Goal: Contribute content

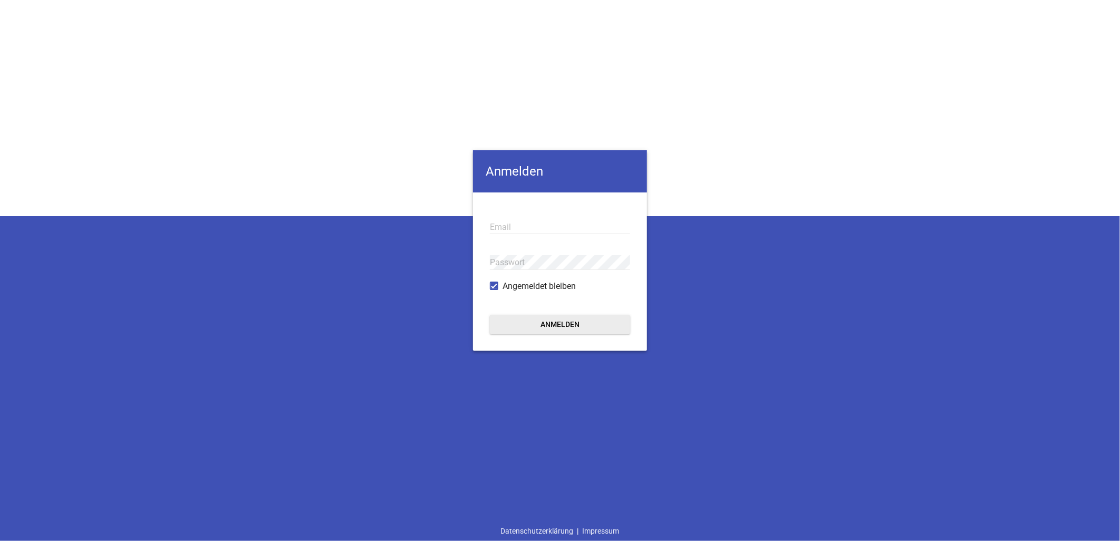
type input "info@landtechnik-lorch.de"
click at [556, 325] on button "Anmelden" at bounding box center [560, 324] width 140 height 19
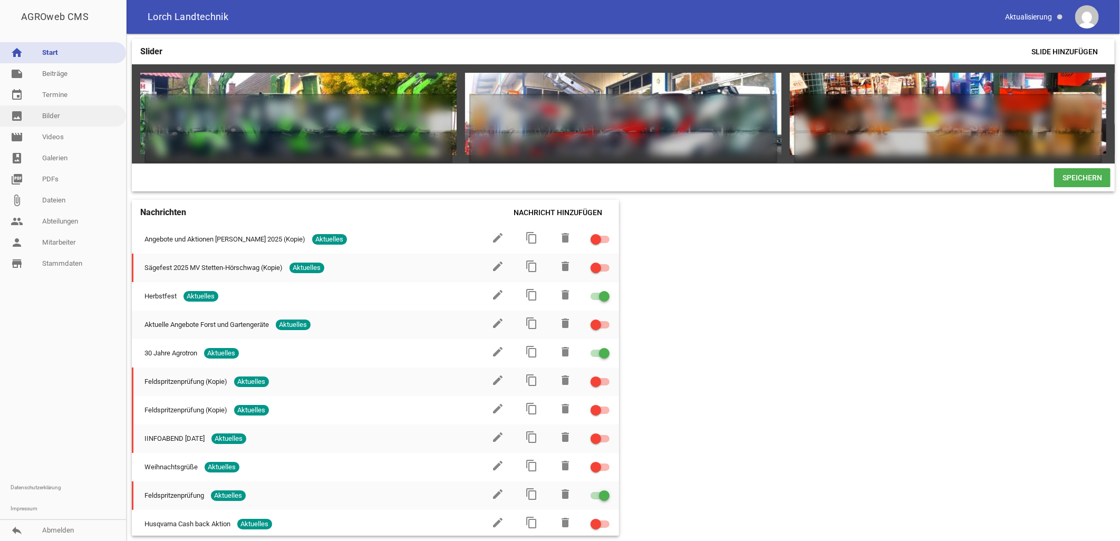
click at [49, 113] on link "image Bilder" at bounding box center [63, 115] width 126 height 21
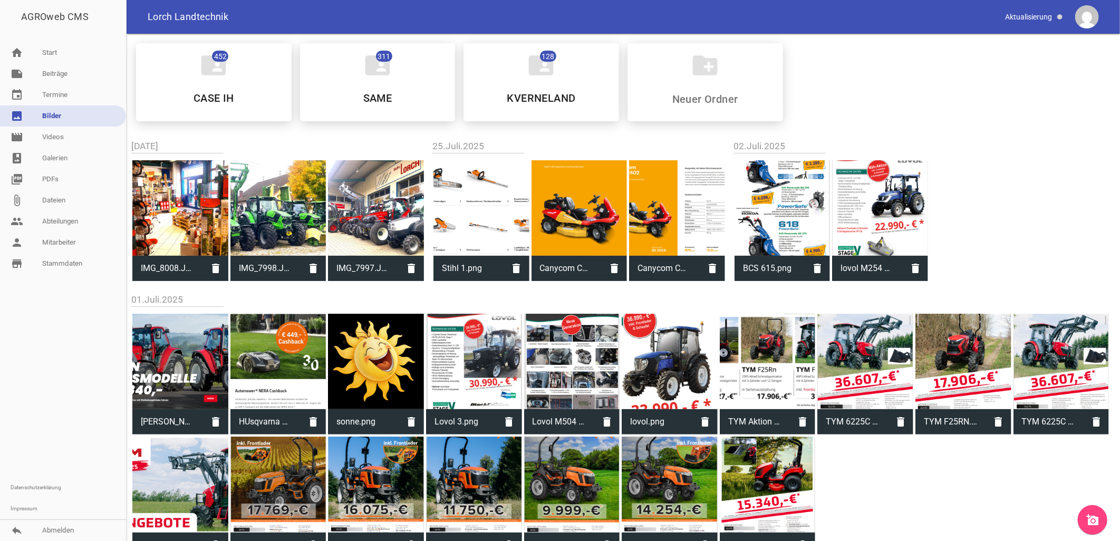
click at [1090, 518] on icon "add_a_photo" at bounding box center [1092, 520] width 13 height 13
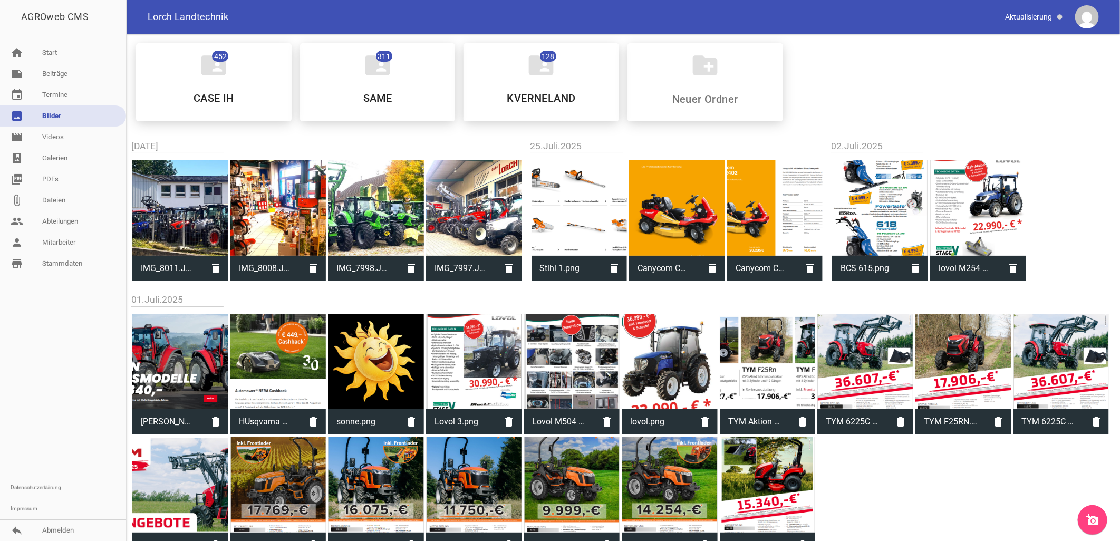
click at [1094, 518] on icon "add_a_photo" at bounding box center [1092, 520] width 13 height 13
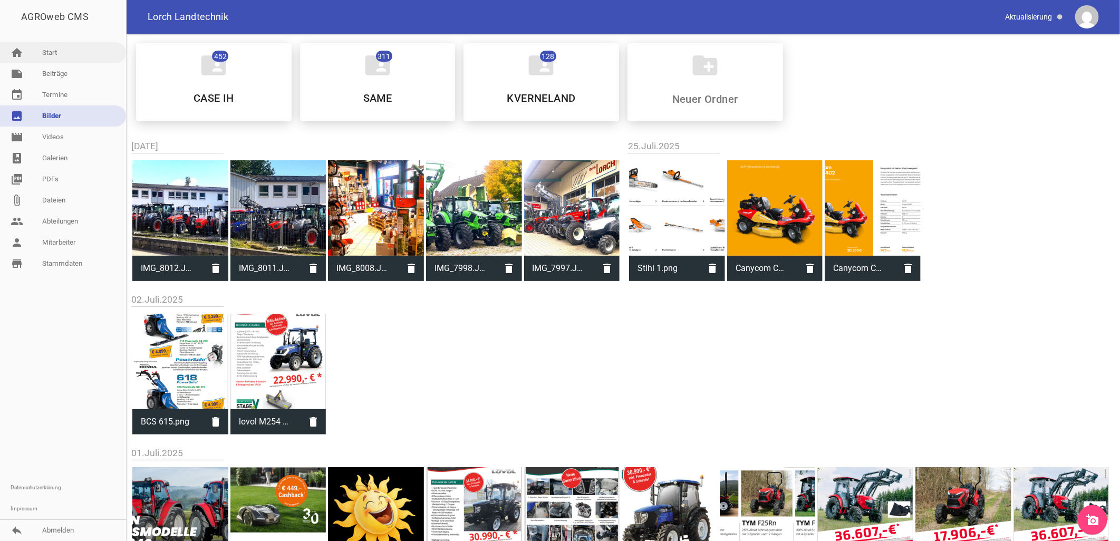
click at [51, 49] on link "home Start" at bounding box center [63, 52] width 126 height 21
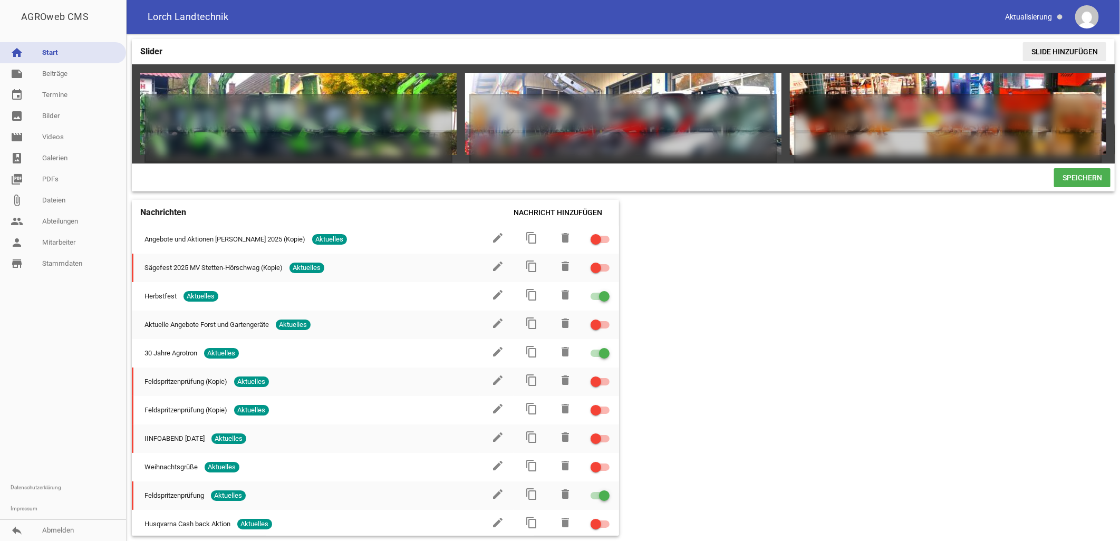
click at [1057, 51] on span "Slide hinzufügen" at bounding box center [1064, 51] width 83 height 19
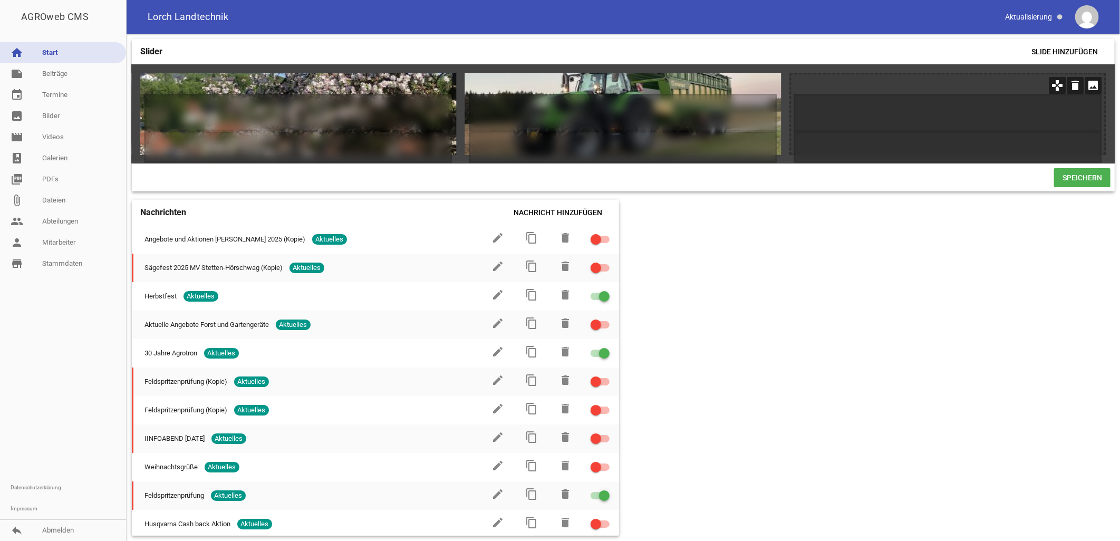
click at [1094, 86] on icon "image" at bounding box center [1093, 85] width 17 height 17
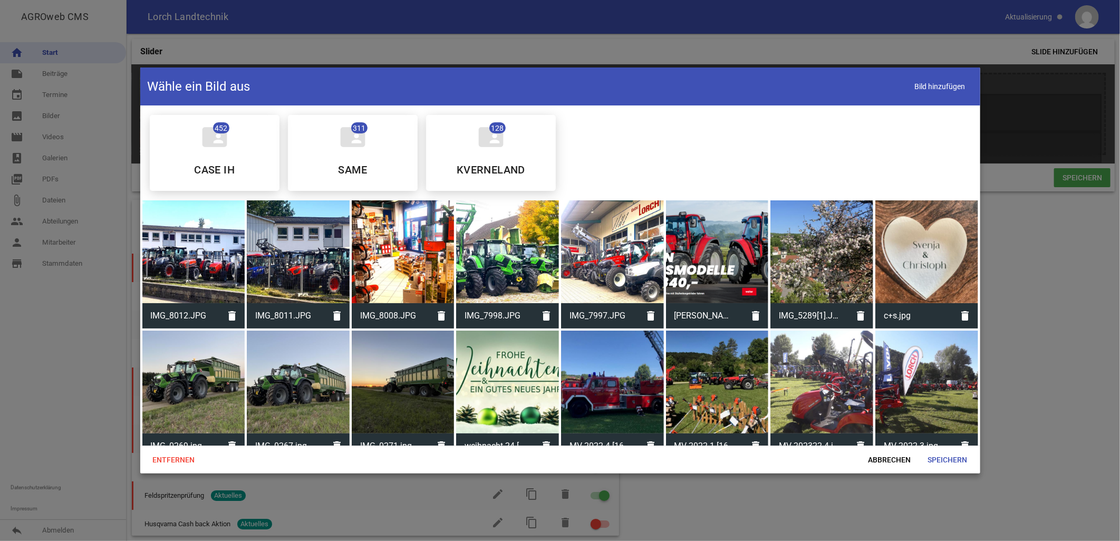
click at [309, 273] on div at bounding box center [298, 251] width 103 height 103
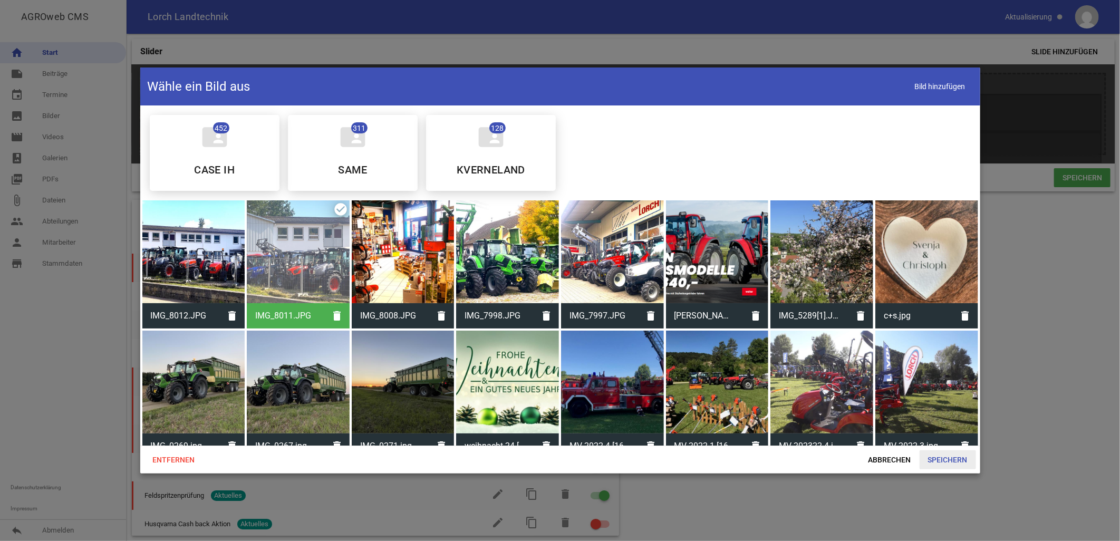
click at [946, 458] on span "Speichern" at bounding box center [948, 459] width 56 height 19
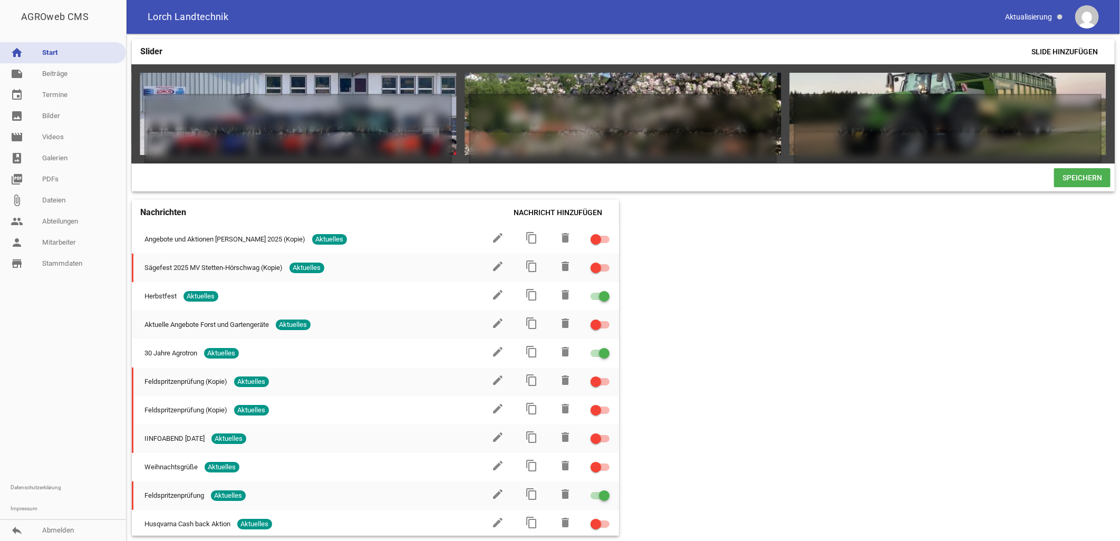
drag, startPoint x: 1003, startPoint y: 169, endPoint x: 897, endPoint y: 166, distance: 106.1
click at [899, 163] on div "games delete crop image games delete crop image games delete crop image Sondere…" at bounding box center [623, 113] width 983 height 99
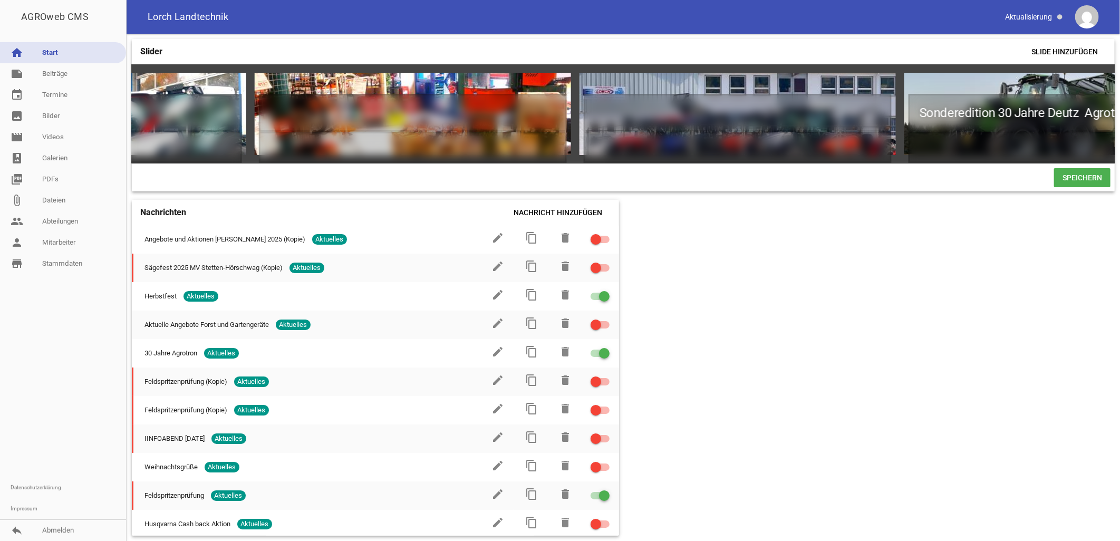
scroll to position [0, 532]
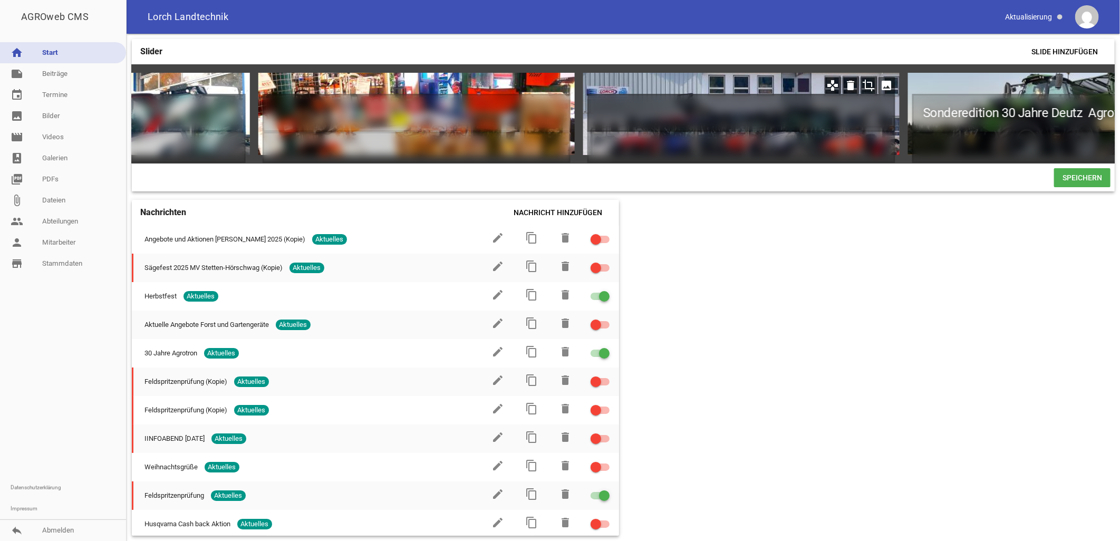
click at [625, 110] on h1 at bounding box center [742, 113] width 308 height 38
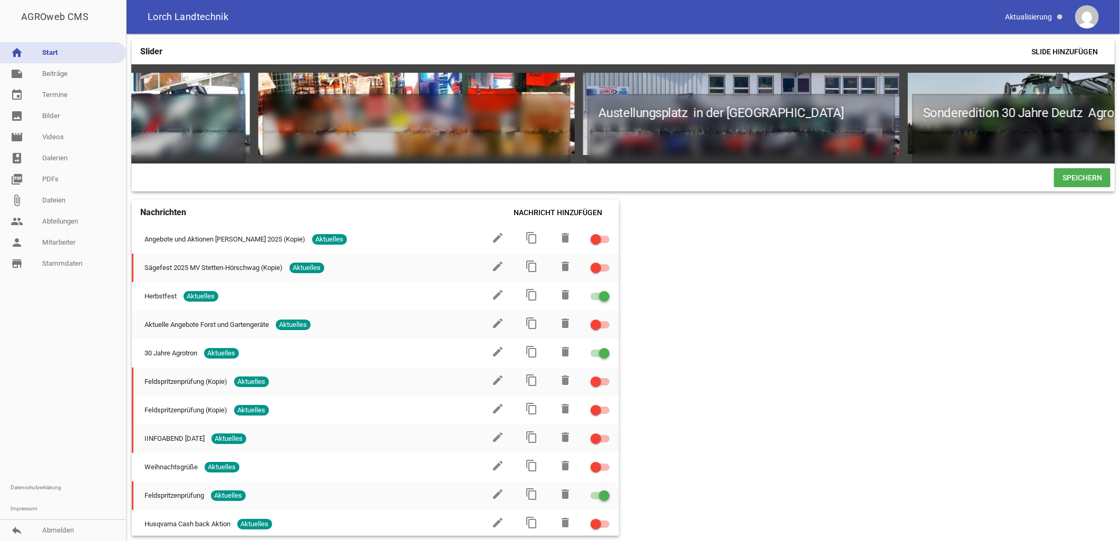
click at [1082, 180] on span "Speichern" at bounding box center [1082, 177] width 56 height 19
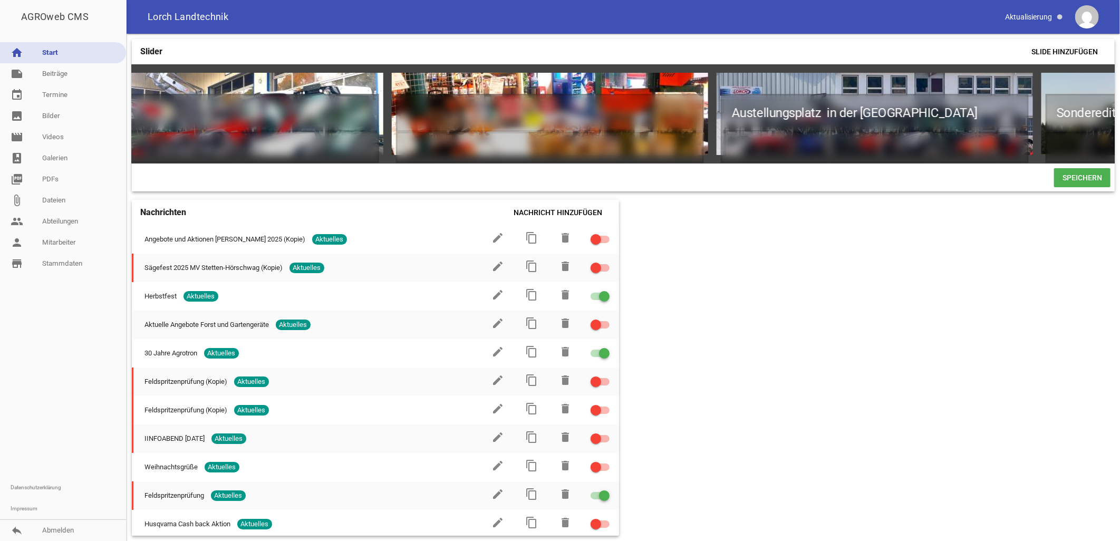
scroll to position [0, 707]
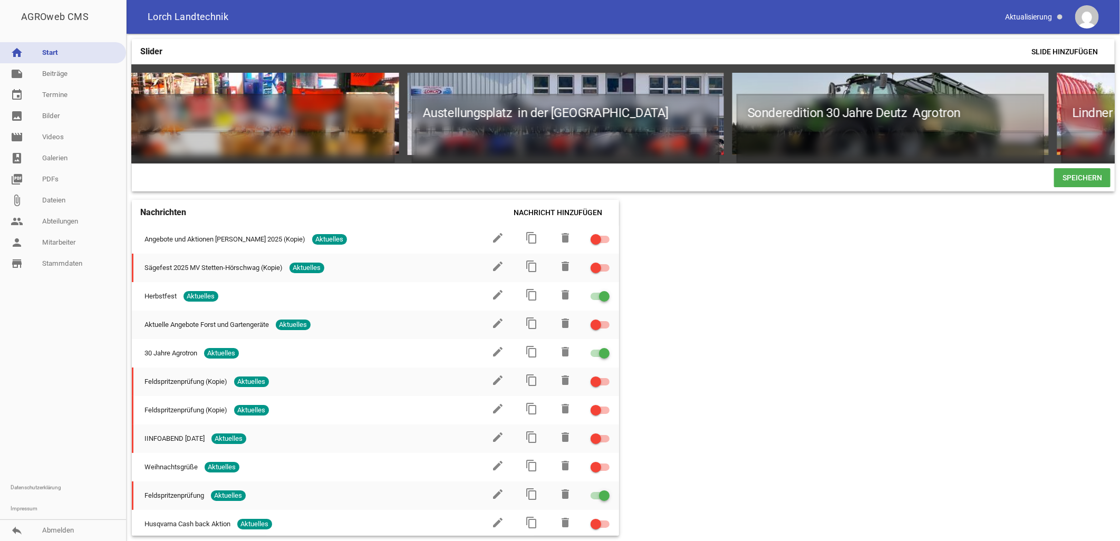
click at [1084, 179] on span "Speichern" at bounding box center [1082, 177] width 56 height 19
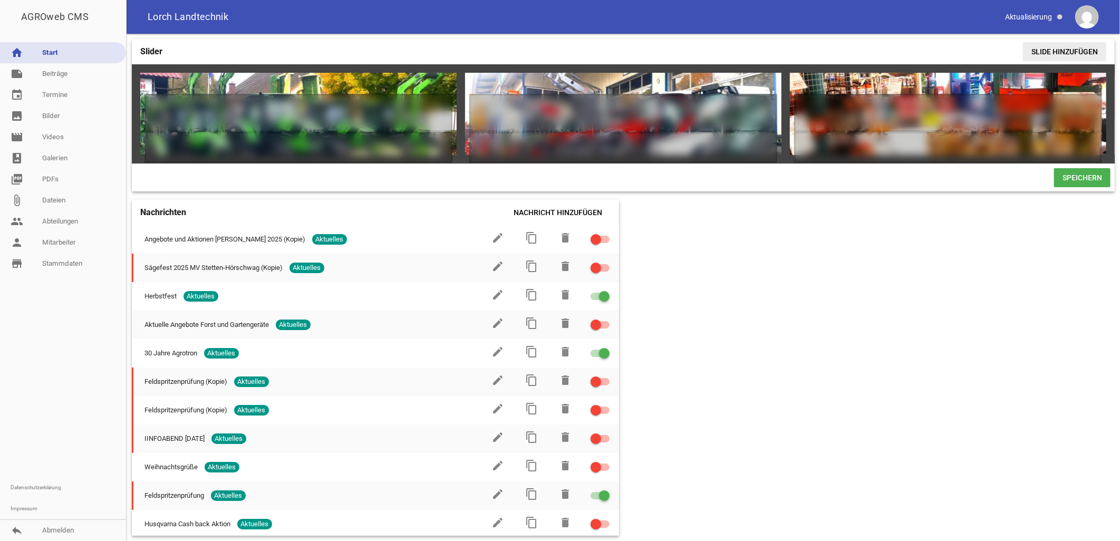
click at [1083, 49] on span "Slide hinzufügen" at bounding box center [1064, 51] width 83 height 19
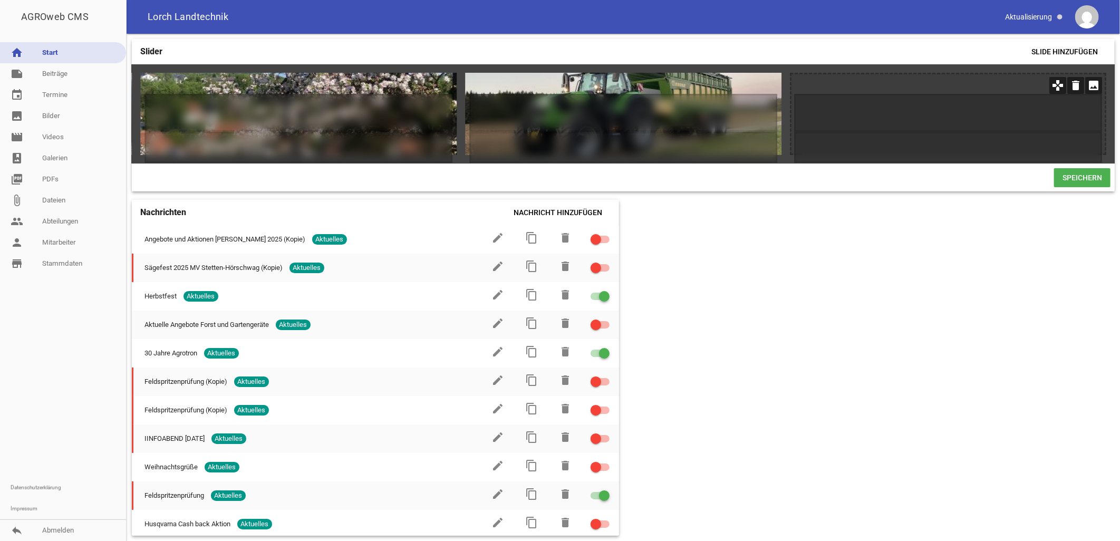
click at [1094, 85] on icon "image" at bounding box center [1093, 85] width 17 height 17
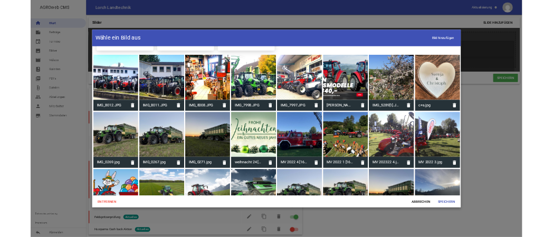
scroll to position [51, 0]
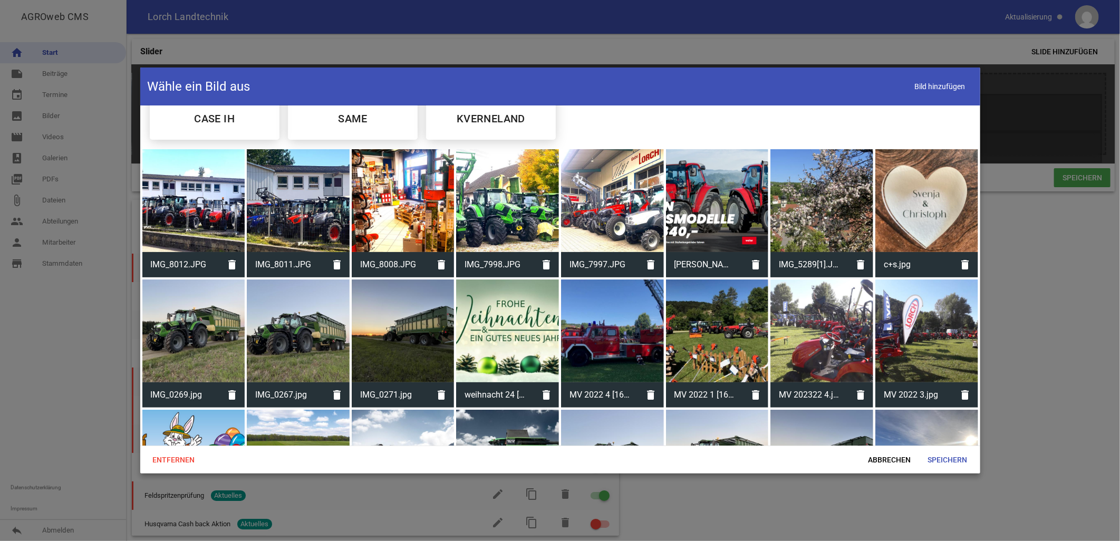
click at [208, 219] on div at bounding box center [193, 200] width 103 height 103
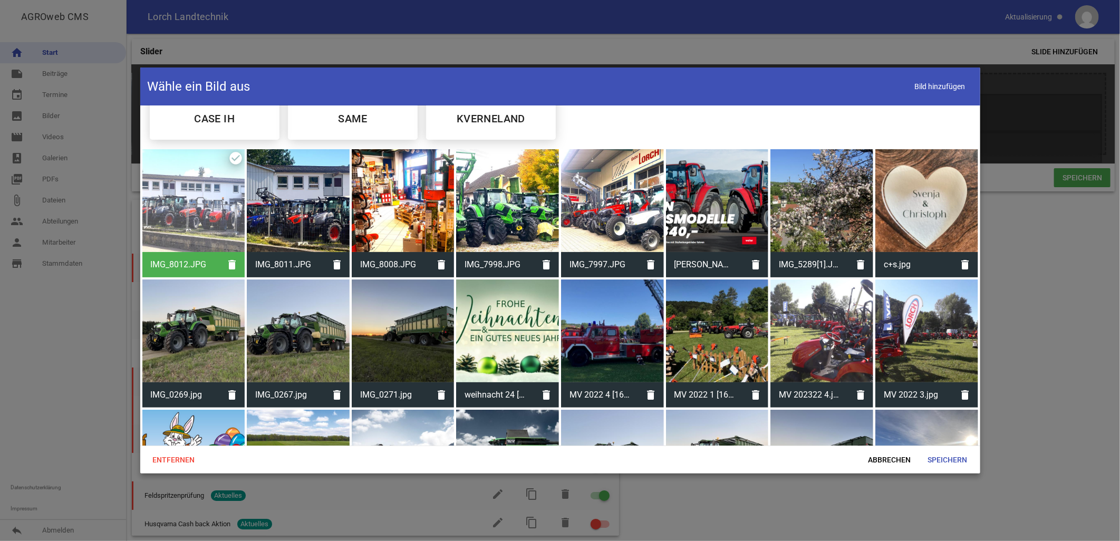
click at [1056, 310] on div at bounding box center [560, 270] width 1120 height 541
click at [897, 460] on span "Abbrechen" at bounding box center [890, 459] width 60 height 19
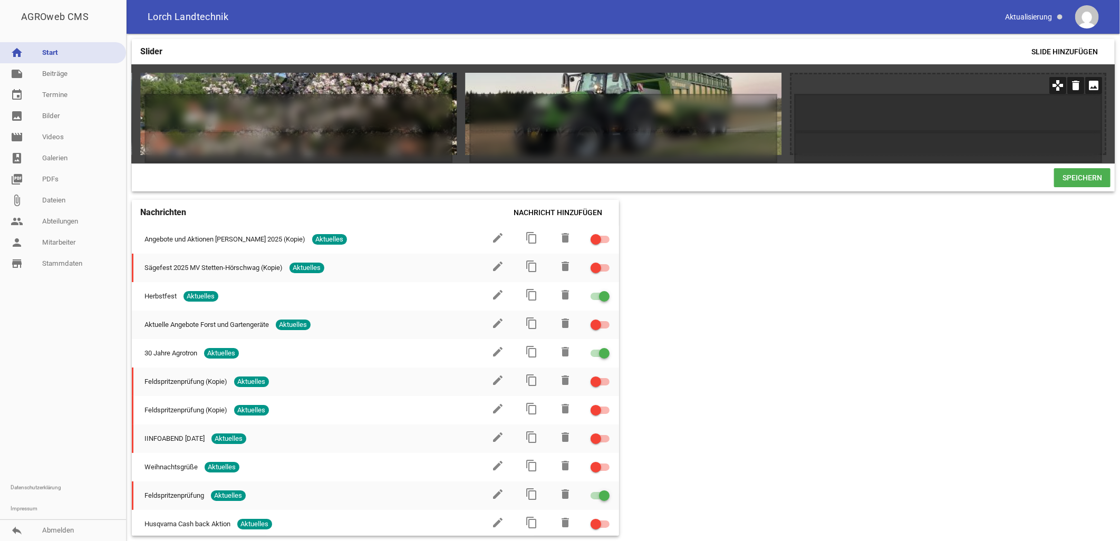
click at [1099, 83] on icon "image" at bounding box center [1093, 85] width 17 height 17
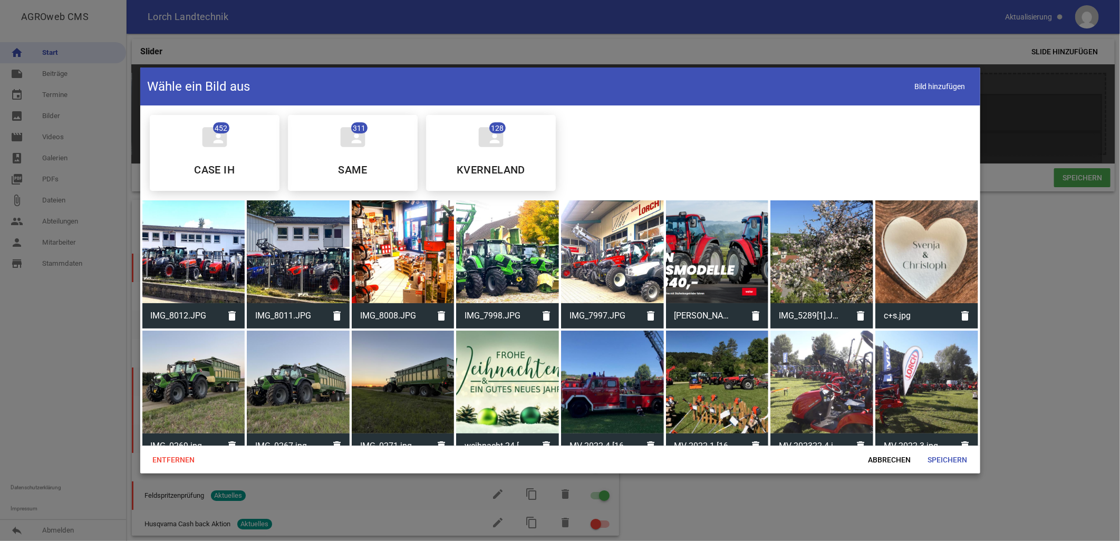
click at [290, 285] on div at bounding box center [298, 251] width 103 height 103
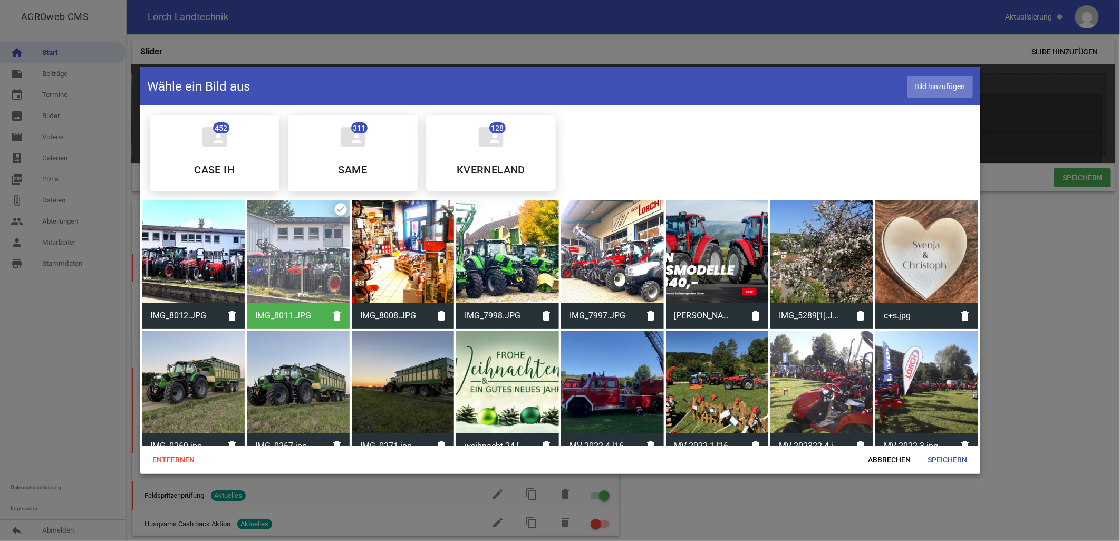
click at [946, 82] on span "Bild hinzufügen" at bounding box center [940, 87] width 65 height 22
click at [938, 458] on span "Speichern" at bounding box center [948, 459] width 56 height 19
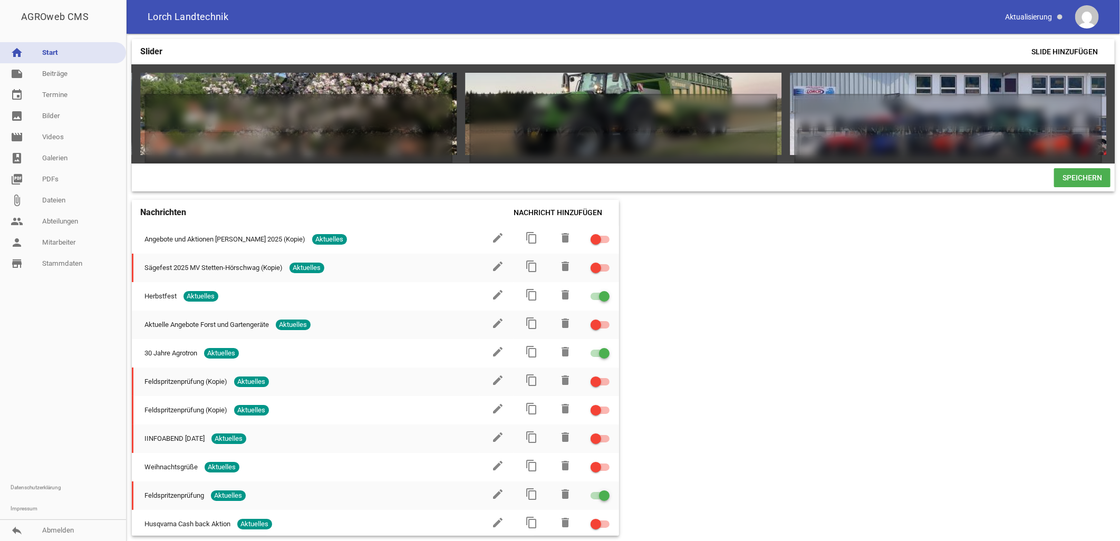
click at [1081, 182] on span "Speichern" at bounding box center [1082, 177] width 56 height 19
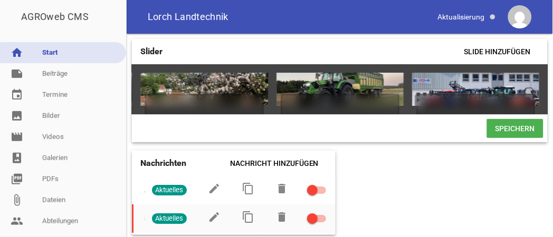
scroll to position [0, 1743]
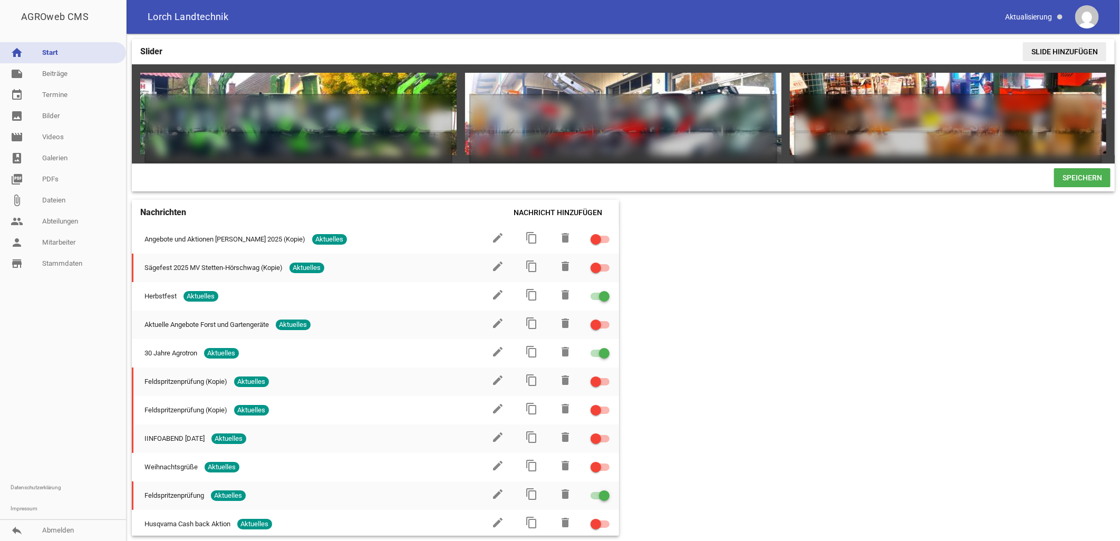
click at [1057, 50] on span "Slide hinzufügen" at bounding box center [1064, 51] width 83 height 19
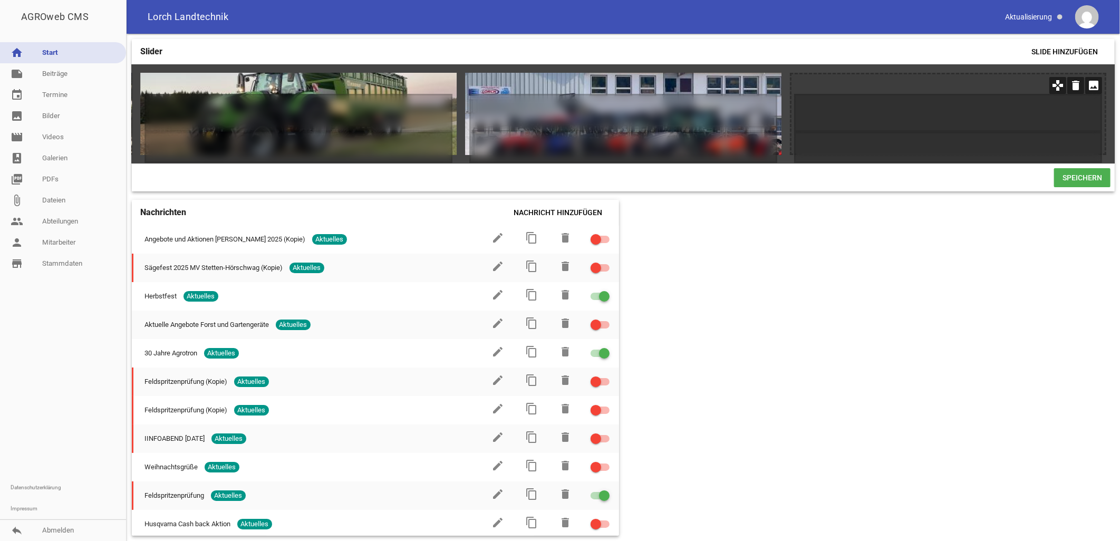
click at [1096, 85] on icon "image" at bounding box center [1093, 85] width 17 height 17
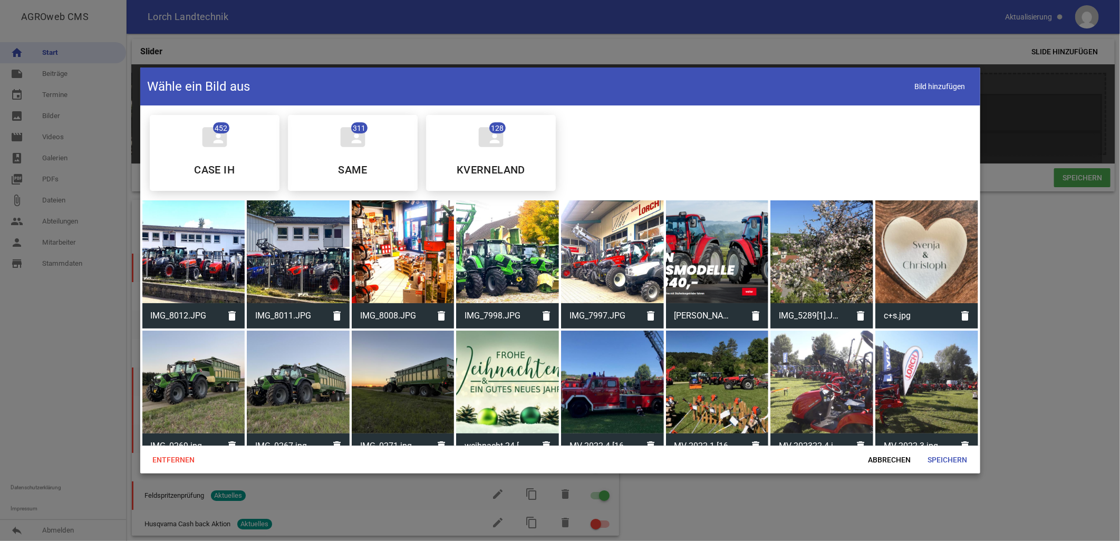
click at [205, 271] on div at bounding box center [193, 251] width 103 height 103
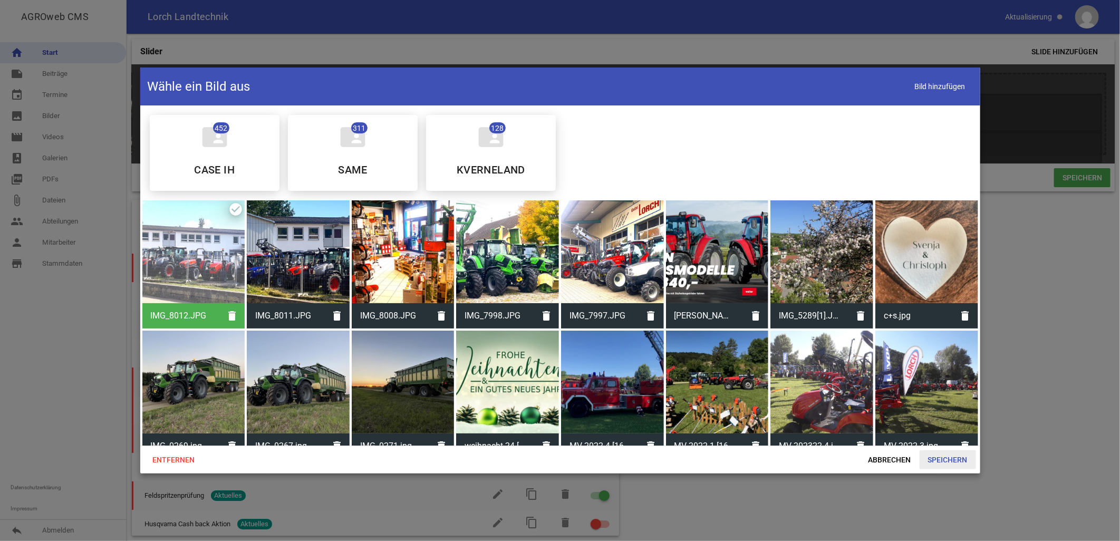
click at [947, 460] on span "Speichern" at bounding box center [948, 459] width 56 height 19
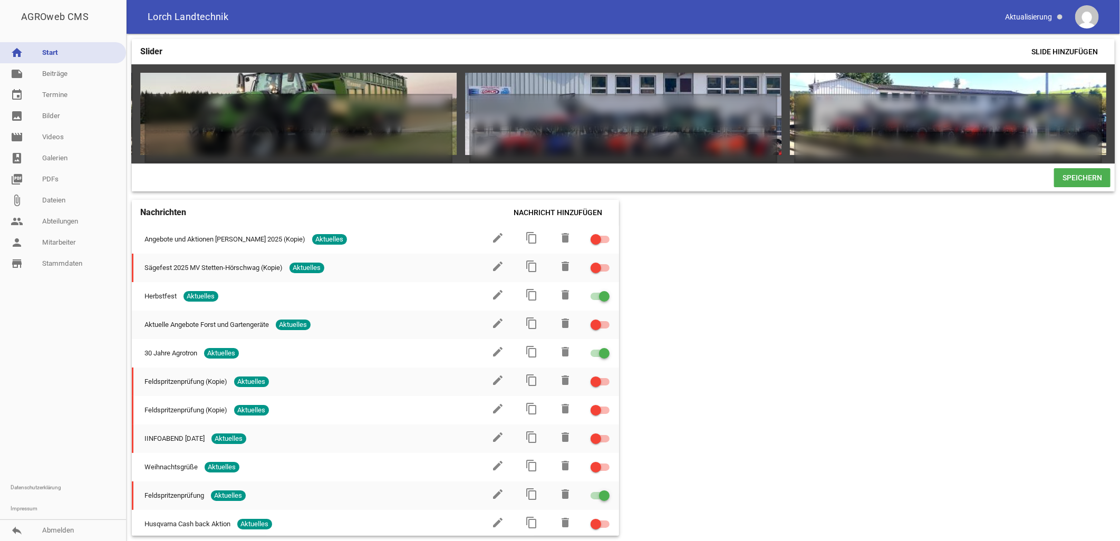
click at [1083, 182] on span "Speichern" at bounding box center [1082, 177] width 56 height 19
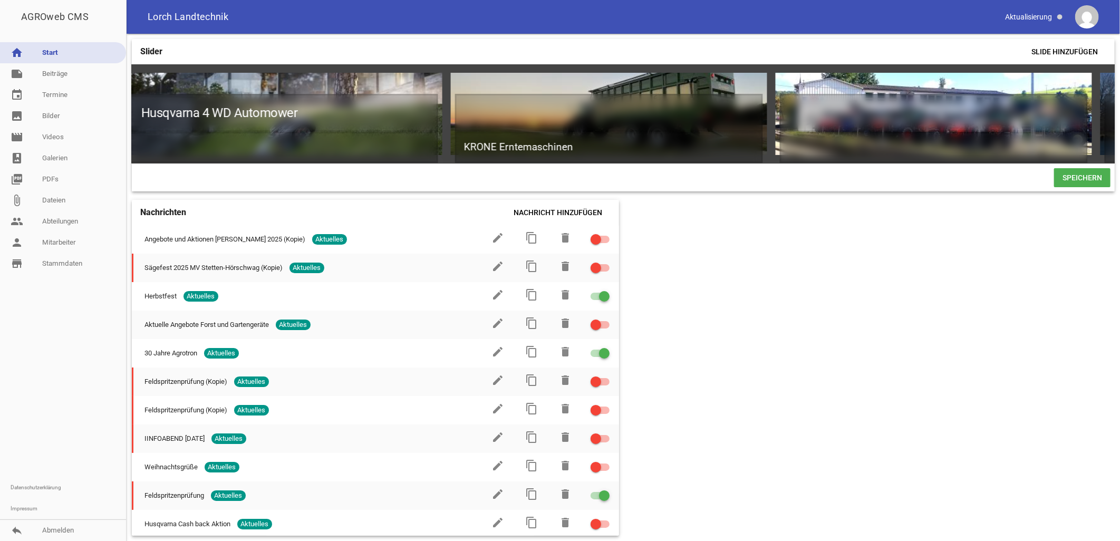
scroll to position [0, 3161]
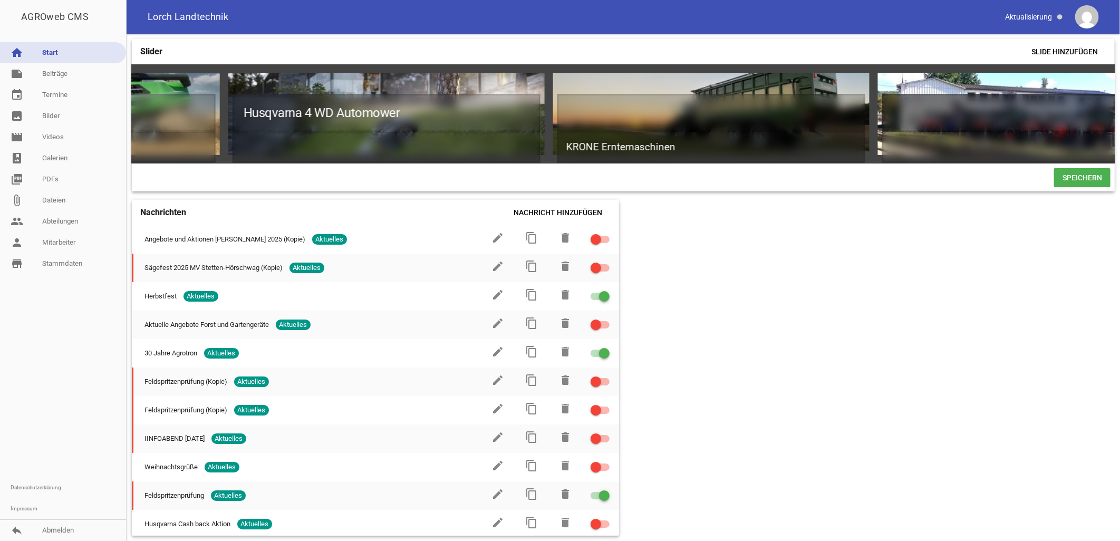
click at [948, 102] on h1 at bounding box center [1036, 113] width 308 height 38
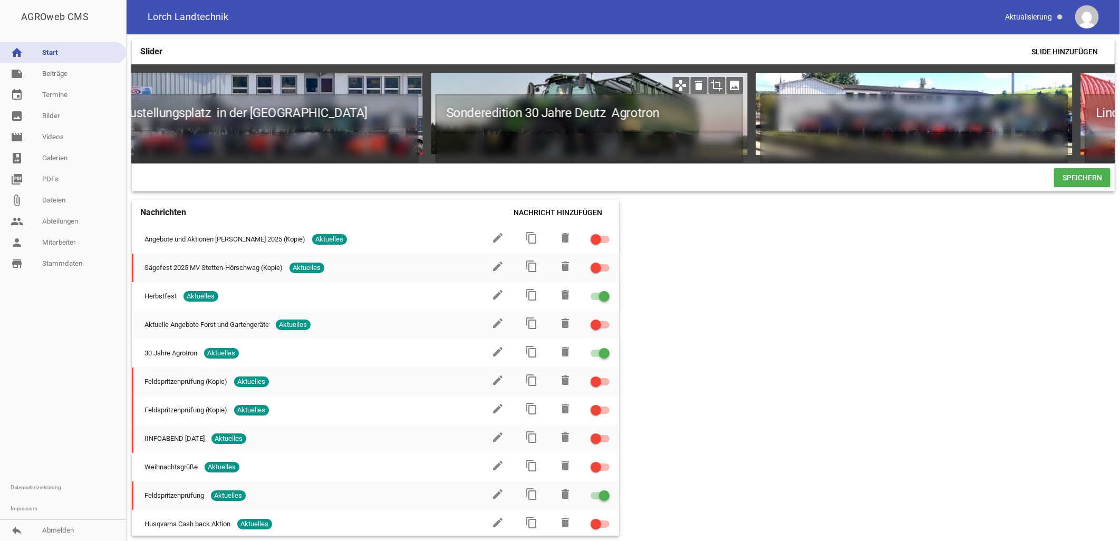
scroll to position [0, 1003]
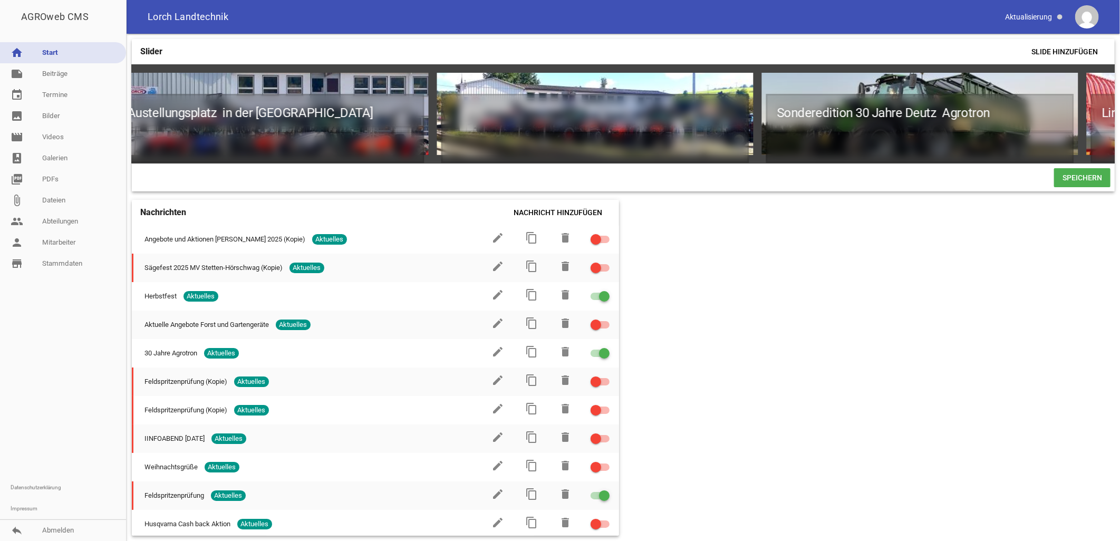
click at [1077, 180] on span "Speichern" at bounding box center [1082, 177] width 56 height 19
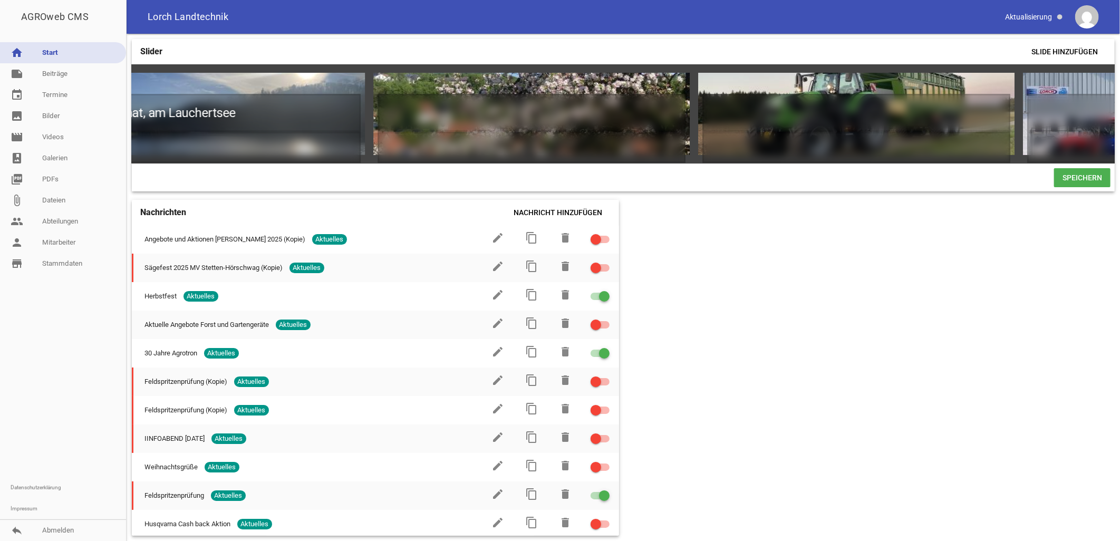
scroll to position [0, 4549]
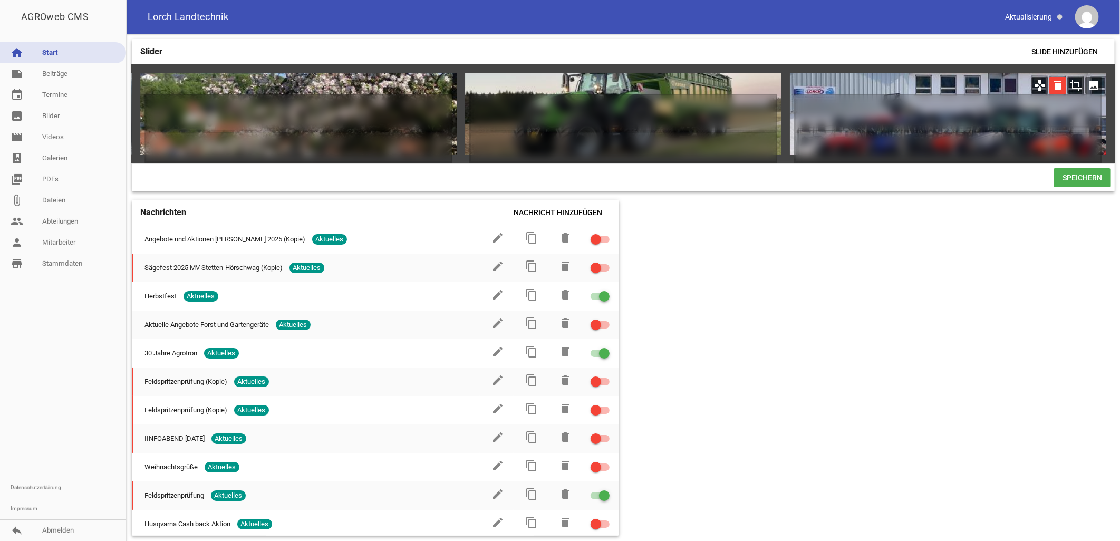
click at [1056, 83] on icon "delete" at bounding box center [1057, 85] width 17 height 17
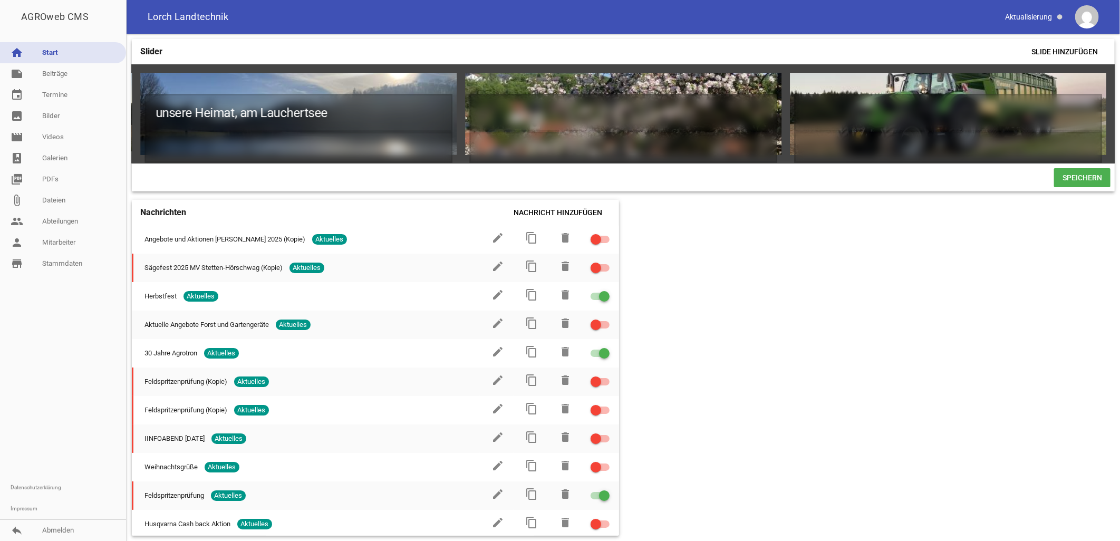
click at [1089, 180] on span "Speichern" at bounding box center [1082, 177] width 56 height 19
